Goal: Navigation & Orientation: Understand site structure

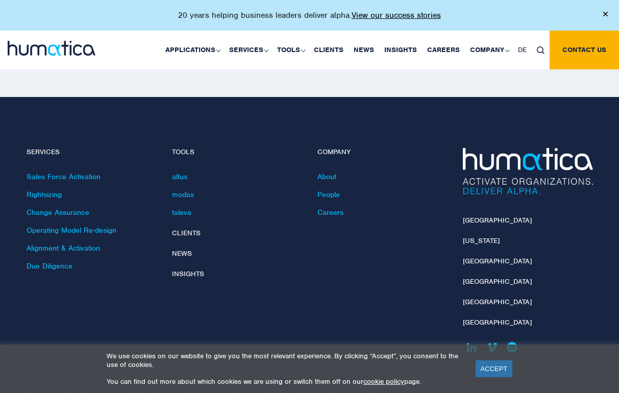
scroll to position [2957, 0]
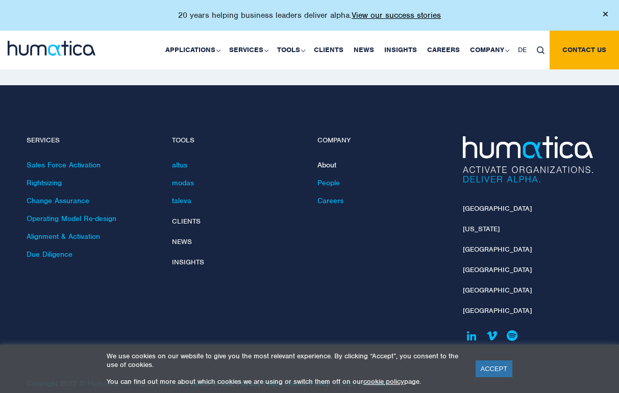
click at [326, 160] on link "About" at bounding box center [326, 164] width 19 height 9
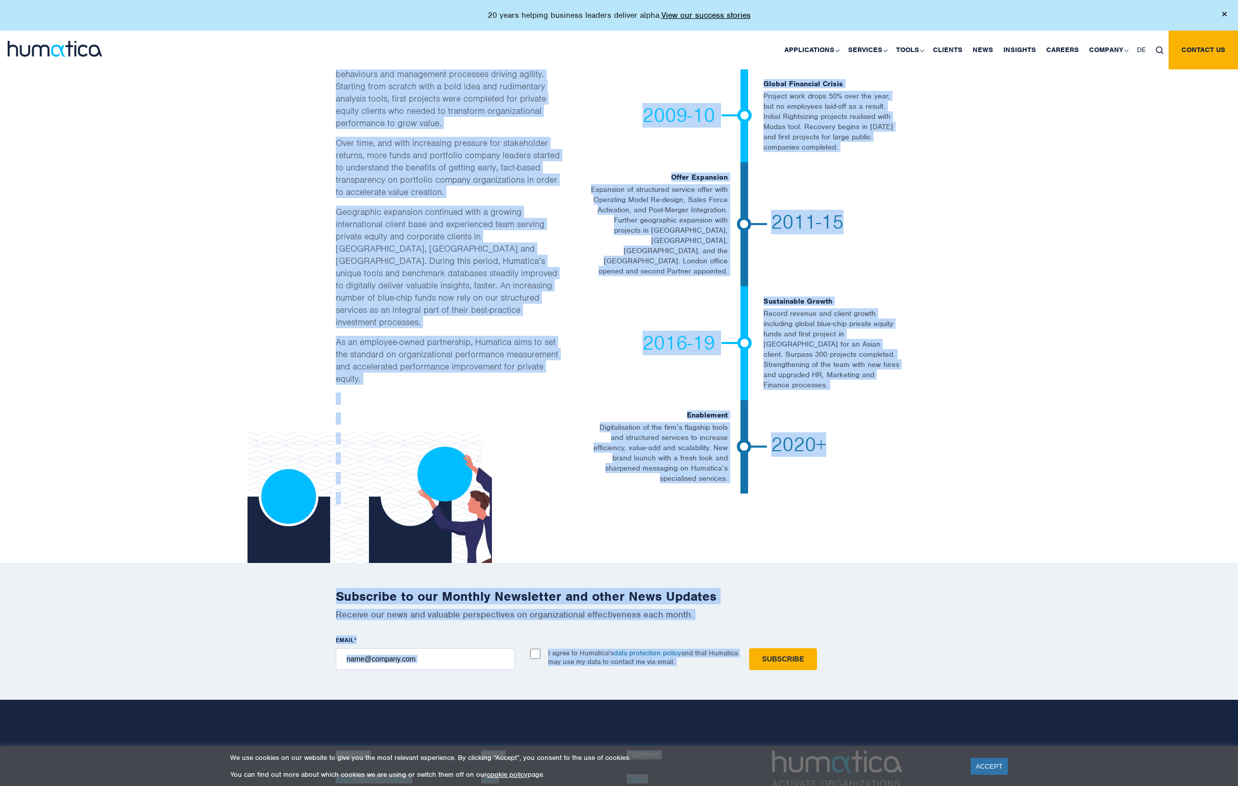
scroll to position [2061, 0]
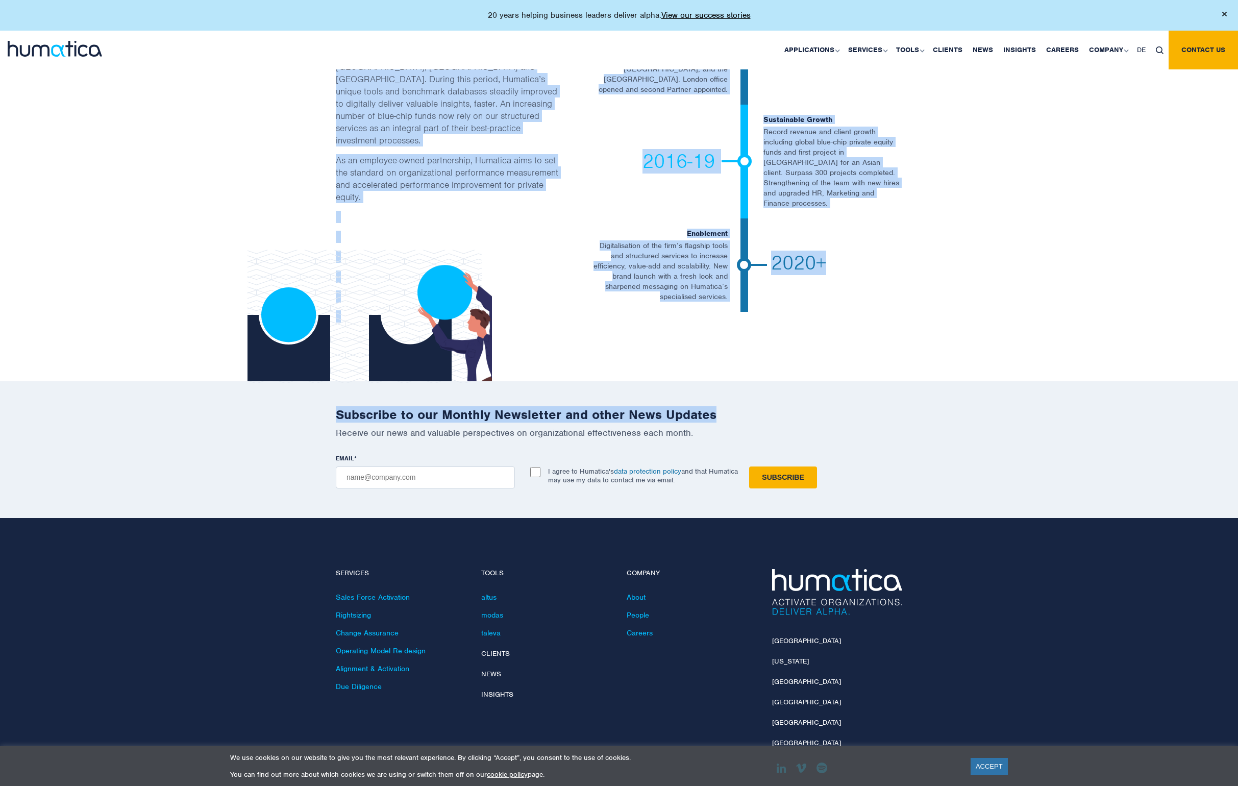
drag, startPoint x: 346, startPoint y: 162, endPoint x: 797, endPoint y: 358, distance: 492.2
copy body "About Humatica We are a specialist advisor helping business leaders and private…"
click at [618, 392] on link "People" at bounding box center [638, 614] width 22 height 9
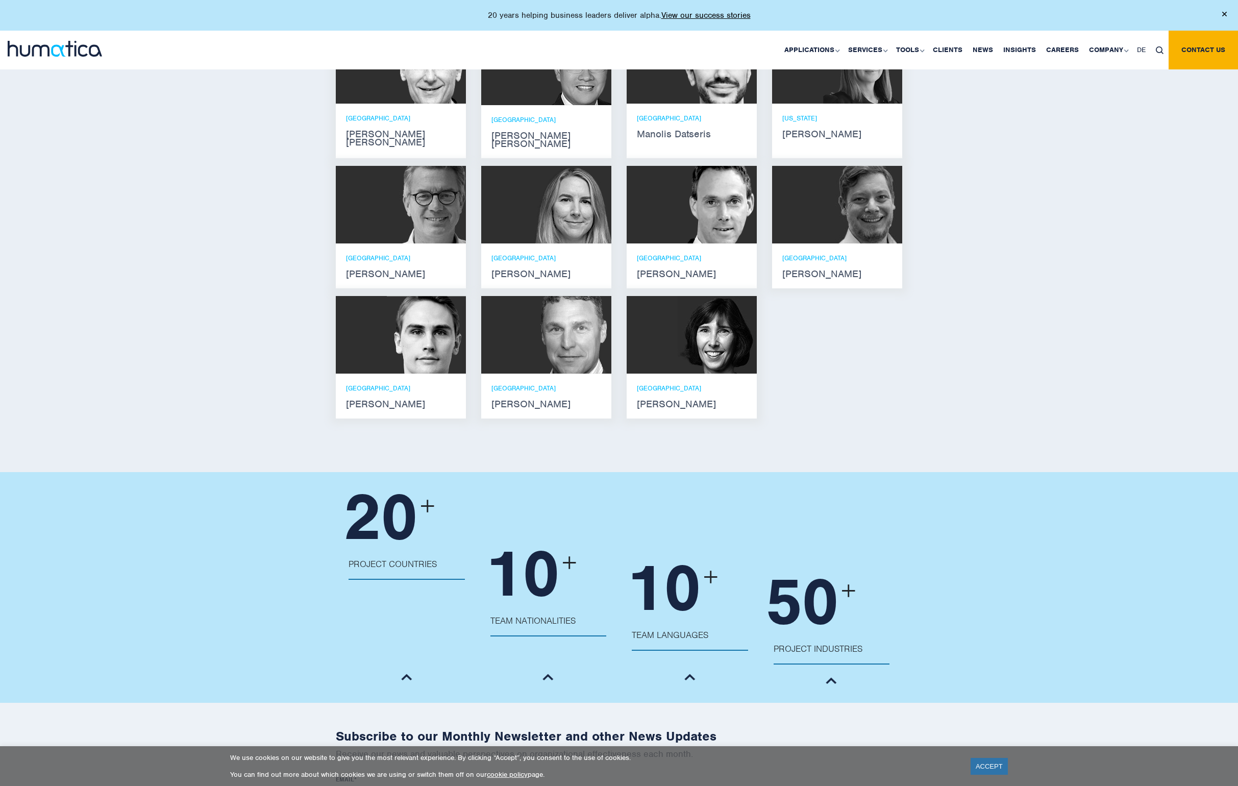
scroll to position [704, 0]
